Goal: Navigation & Orientation: Go to known website

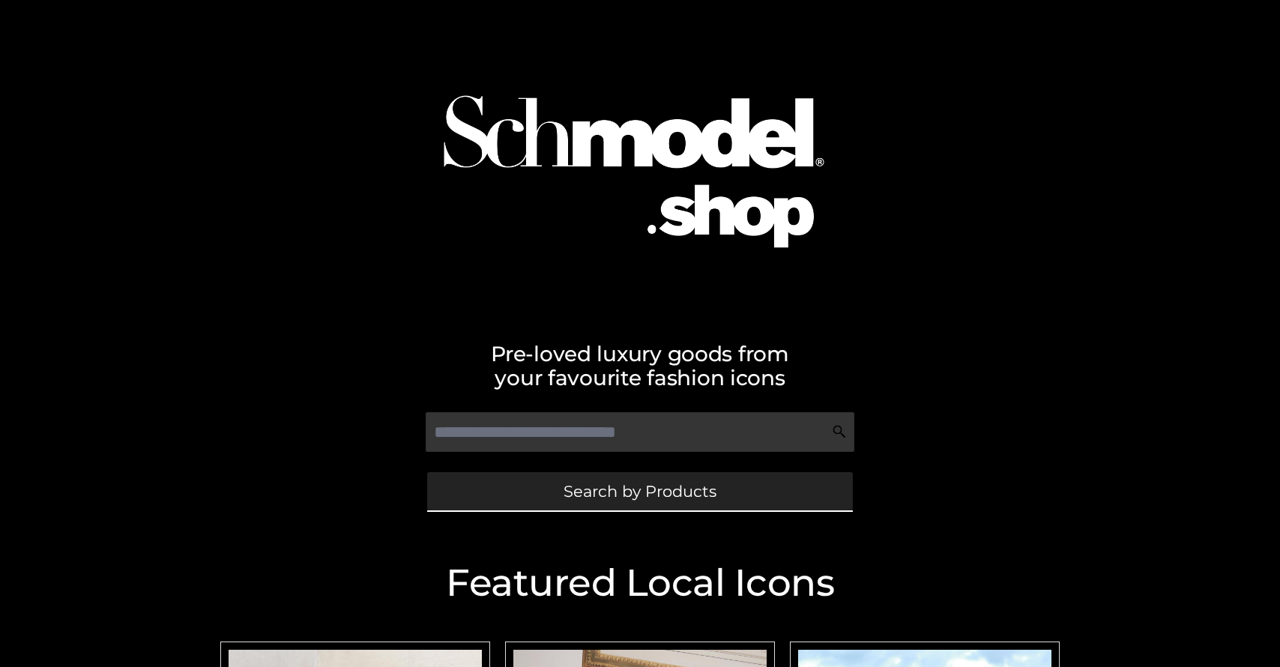
click at [613, 490] on span "Search by Products" at bounding box center [639, 491] width 153 height 16
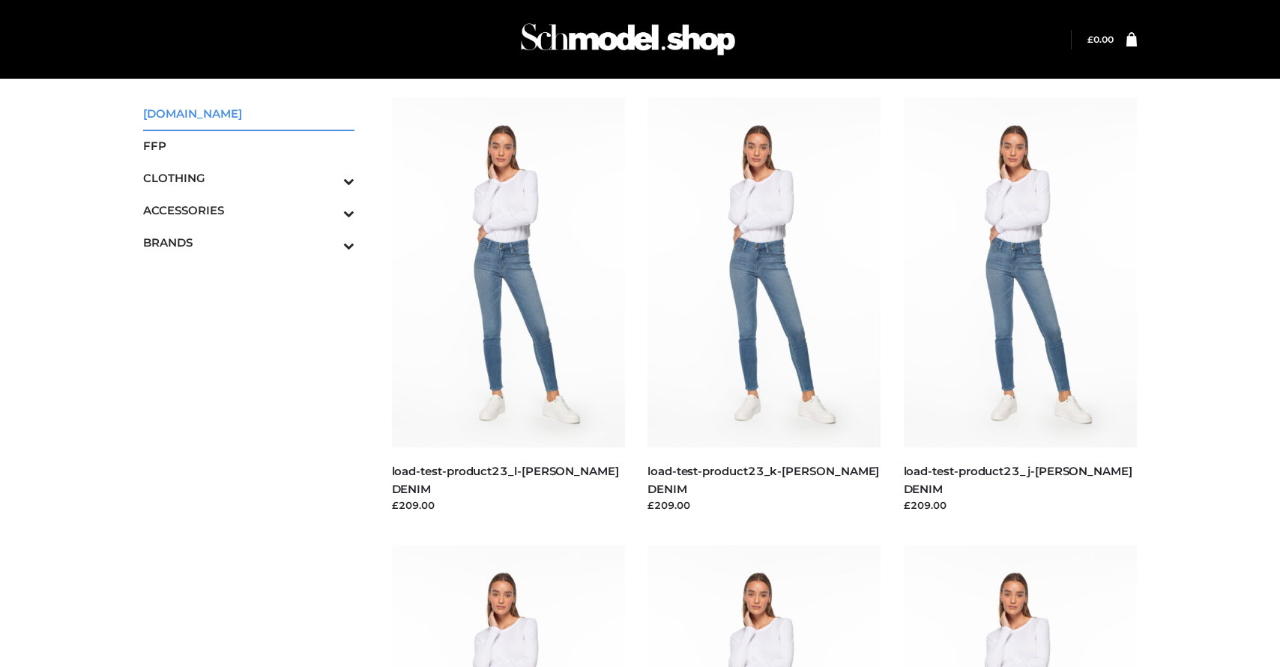
click at [213, 118] on span "SCHMODEL.UK" at bounding box center [248, 113] width 211 height 17
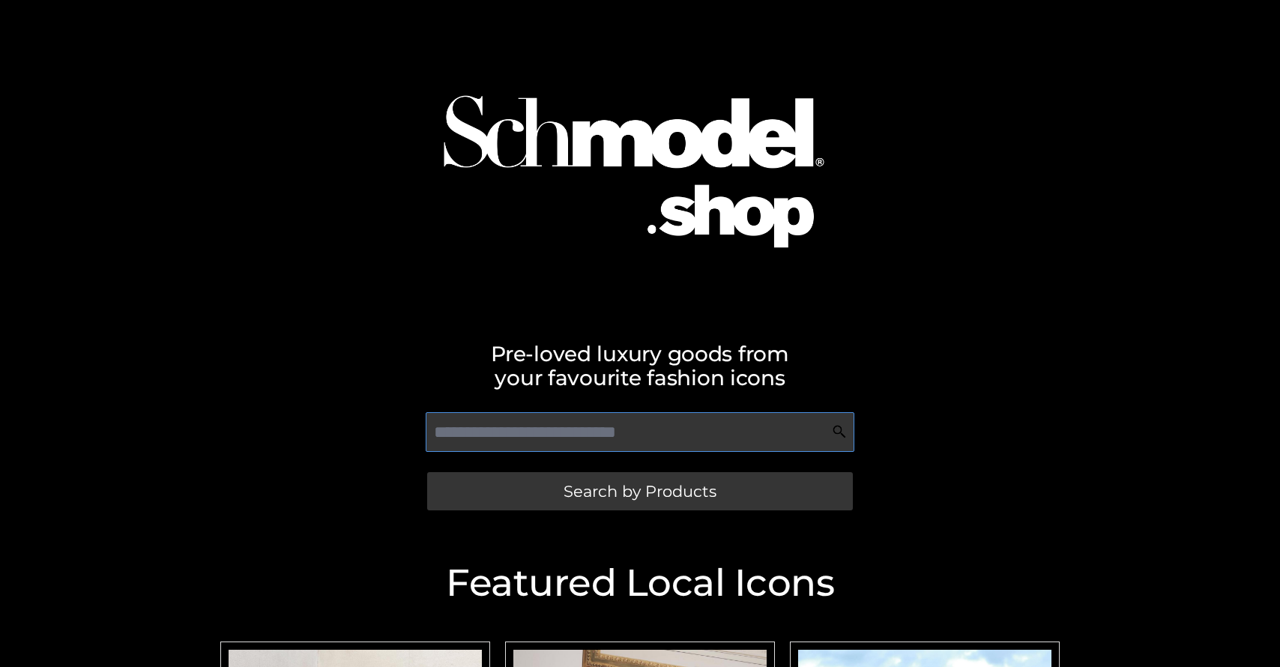
click at [566, 435] on input "text" at bounding box center [640, 432] width 428 height 40
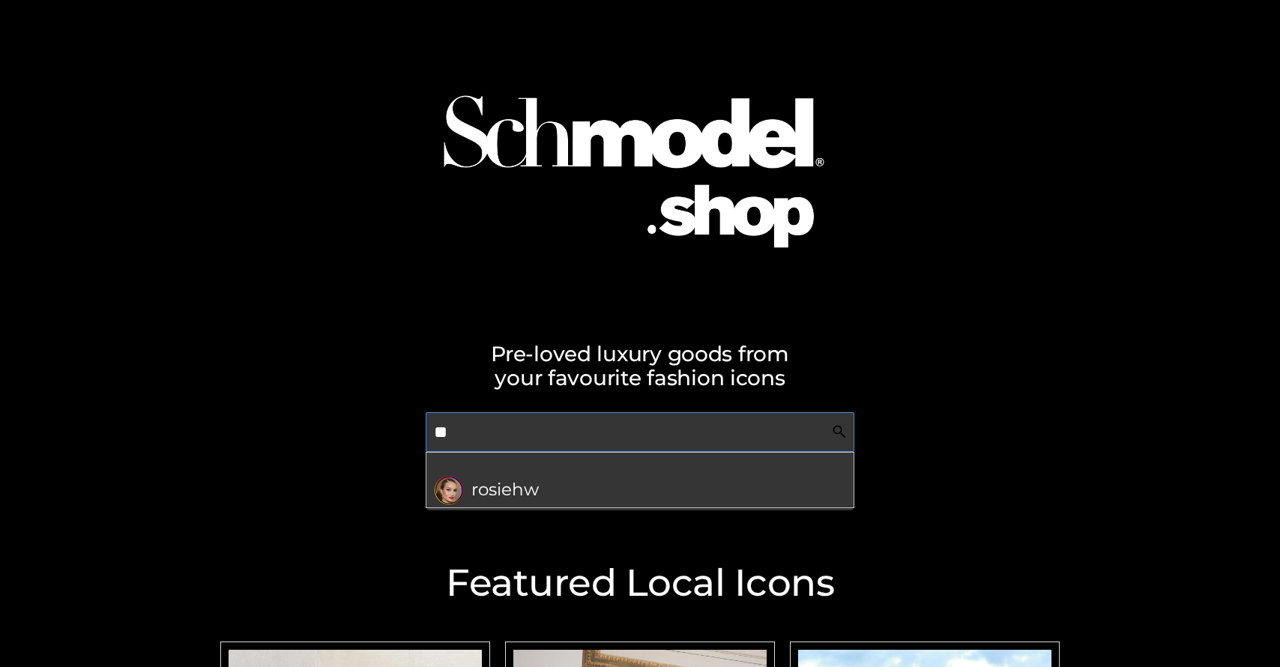
type input "**"
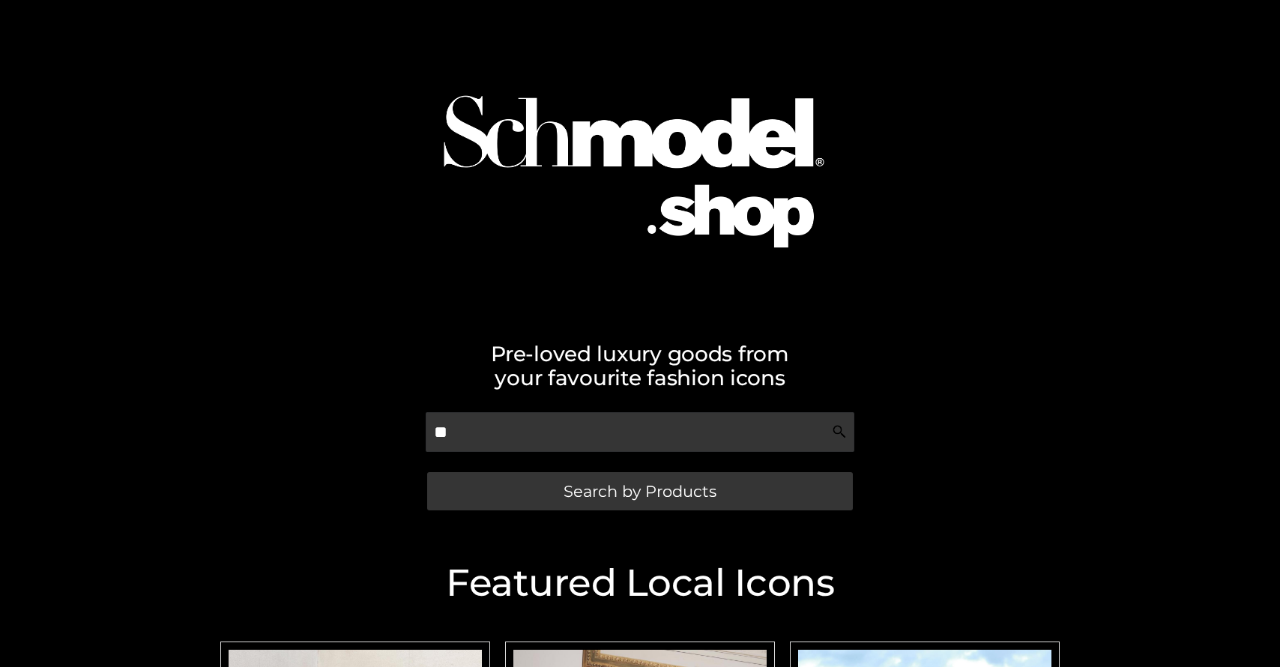
click at [394, 282] on div at bounding box center [640, 157] width 854 height 301
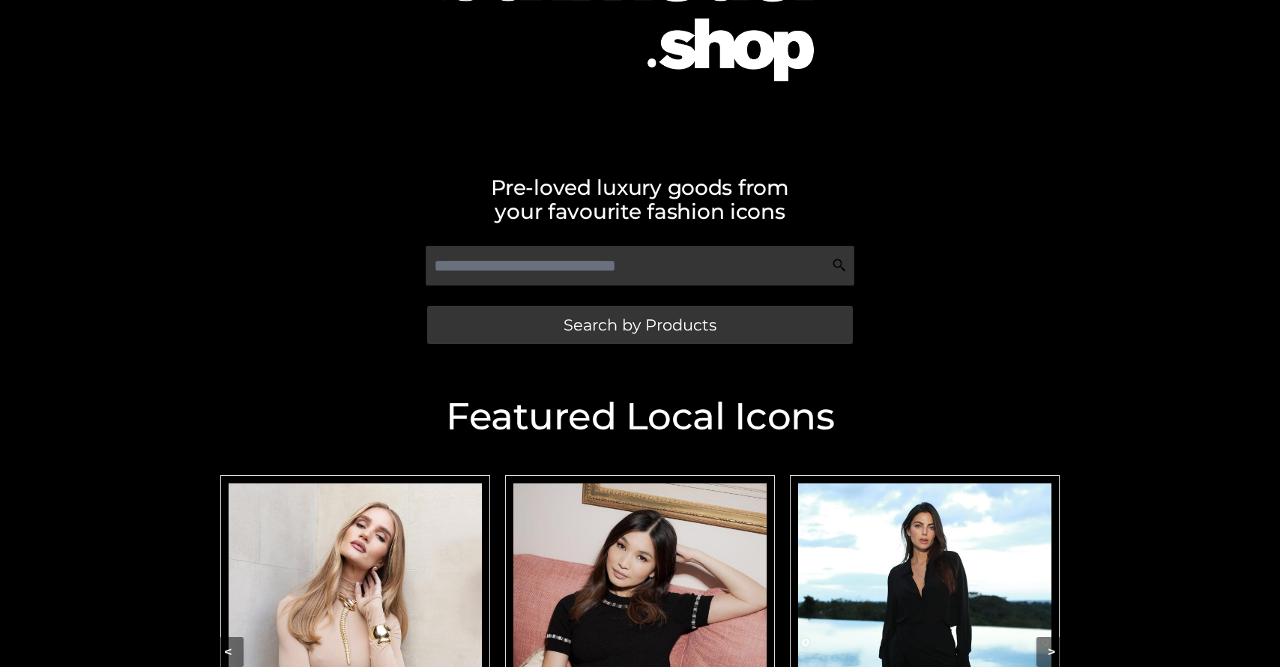
scroll to position [308, 0]
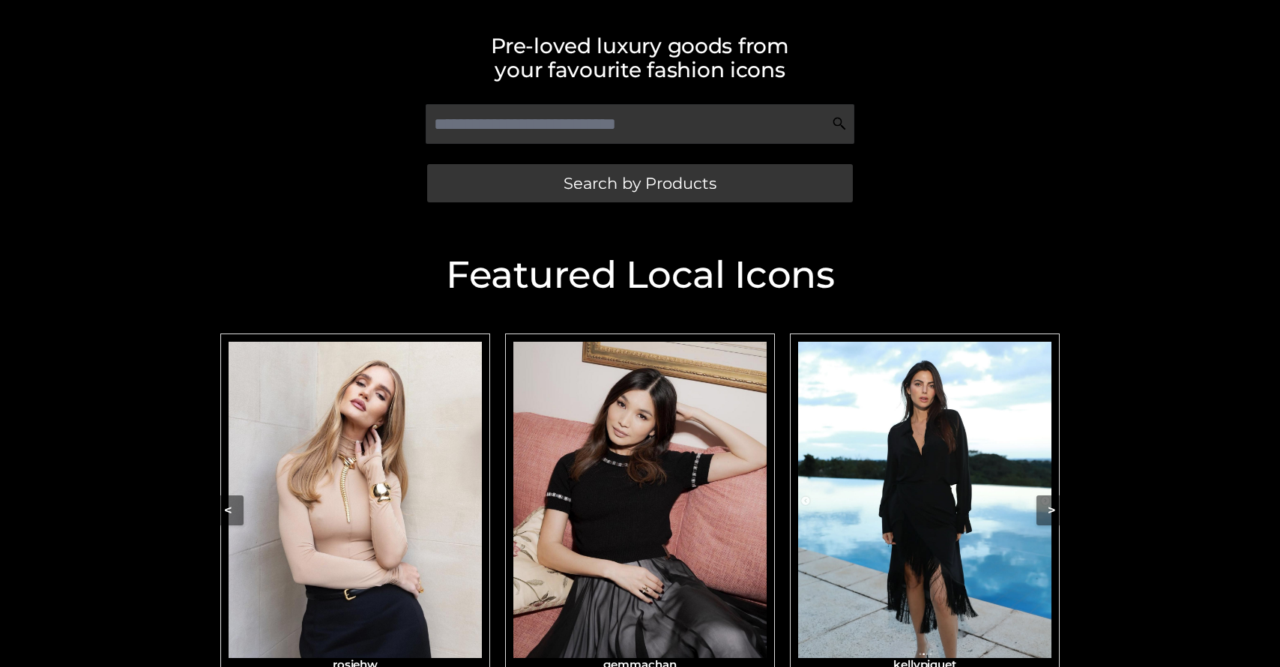
click at [620, 483] on img "Carousel Navigation" at bounding box center [639, 500] width 253 height 317
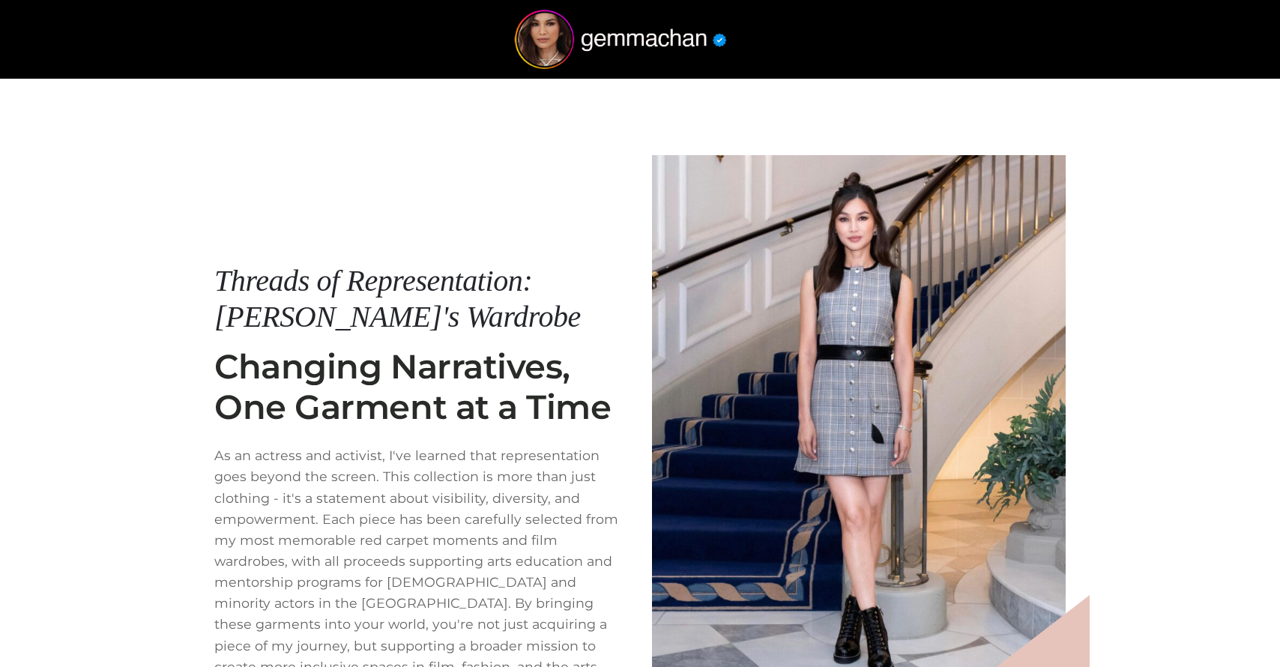
scroll to position [170, 0]
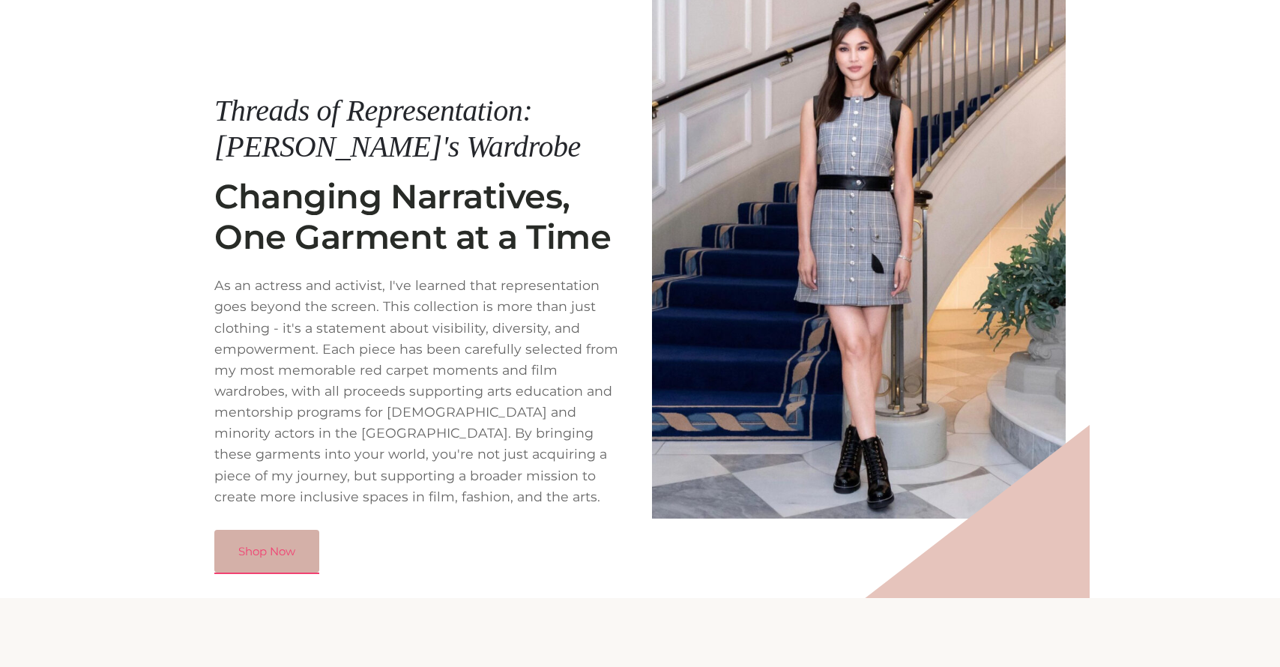
click at [273, 540] on link "Shop Now" at bounding box center [266, 551] width 105 height 43
